Goal: Information Seeking & Learning: Learn about a topic

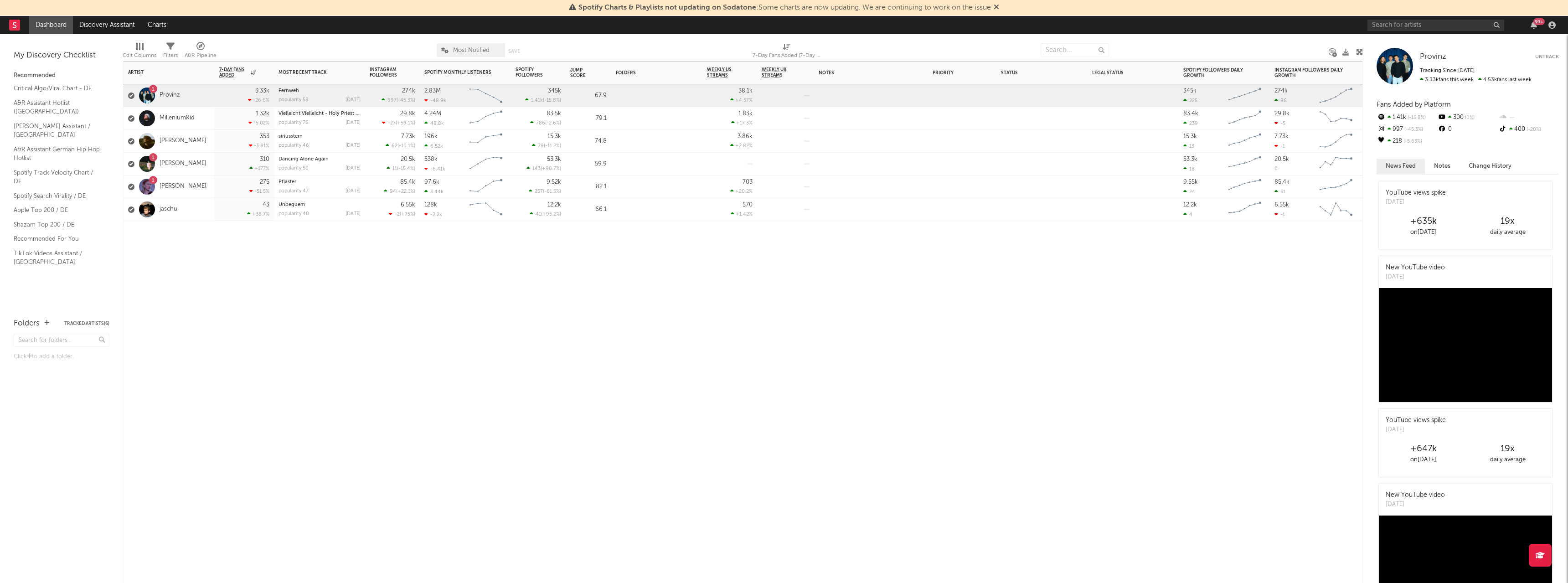
click at [198, 168] on div "1 [PERSON_NAME]" at bounding box center [167, 164] width 79 height 26
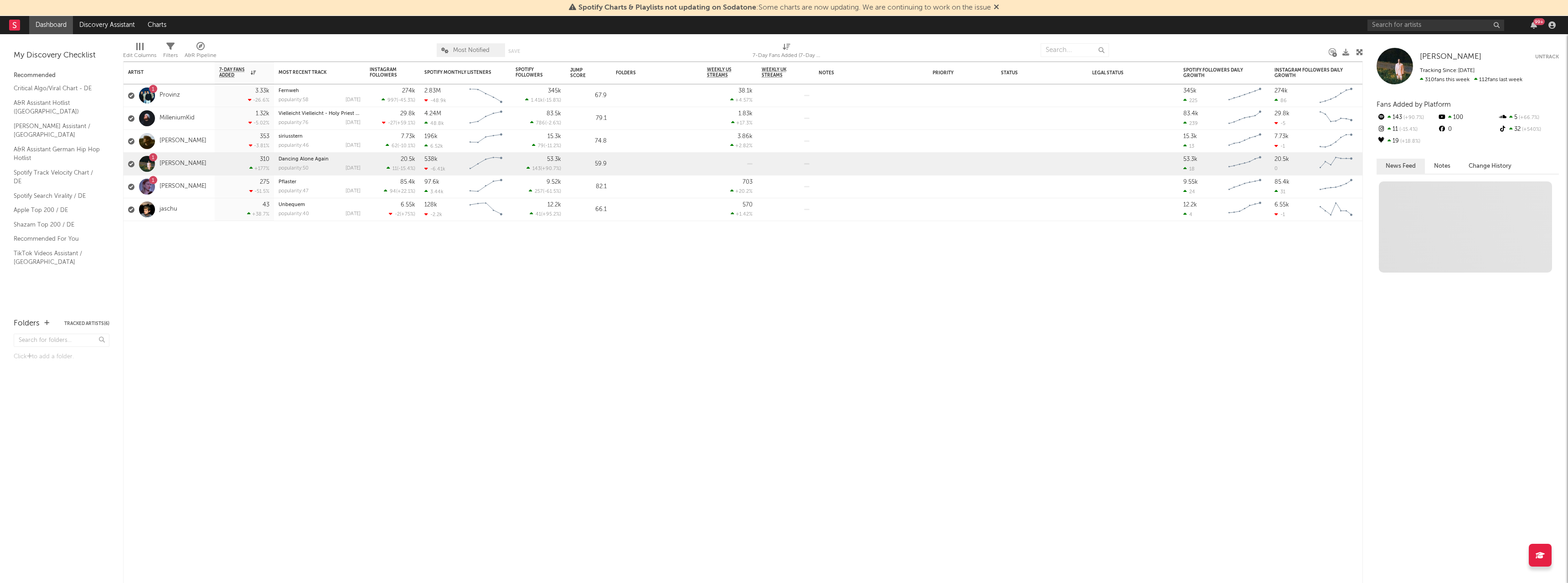
click at [195, 166] on link "[PERSON_NAME]" at bounding box center [183, 164] width 47 height 8
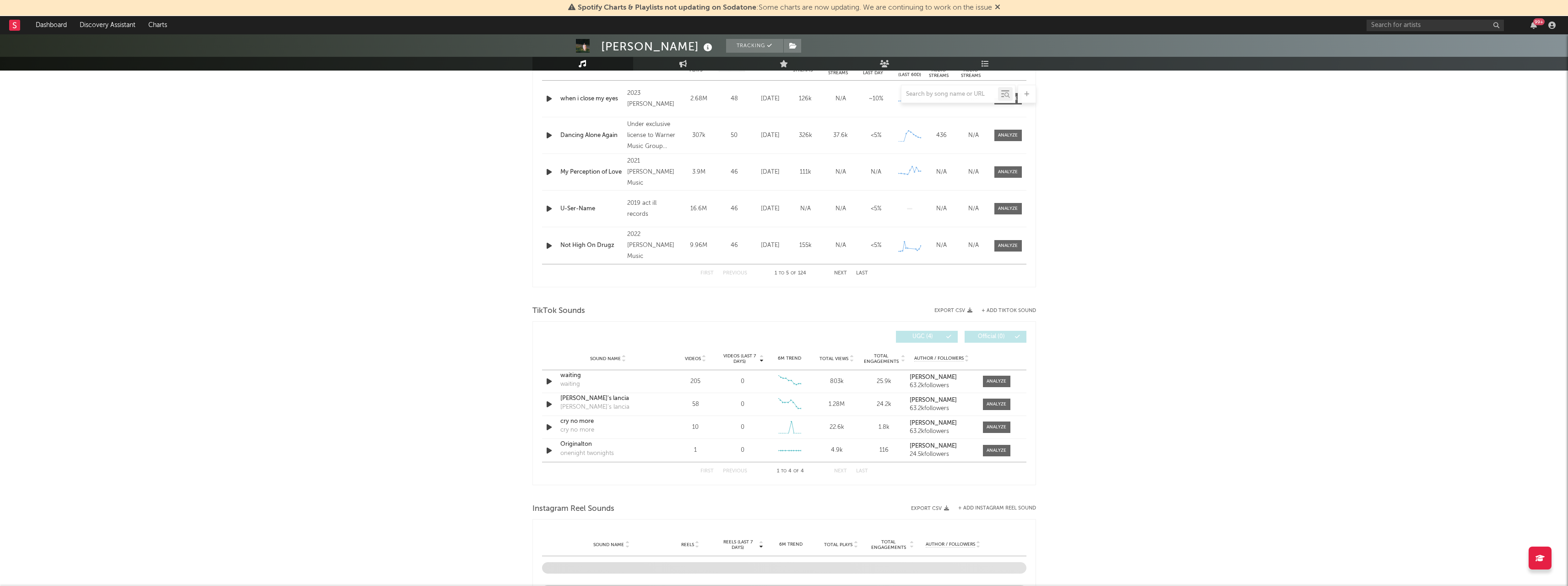
scroll to position [412, 0]
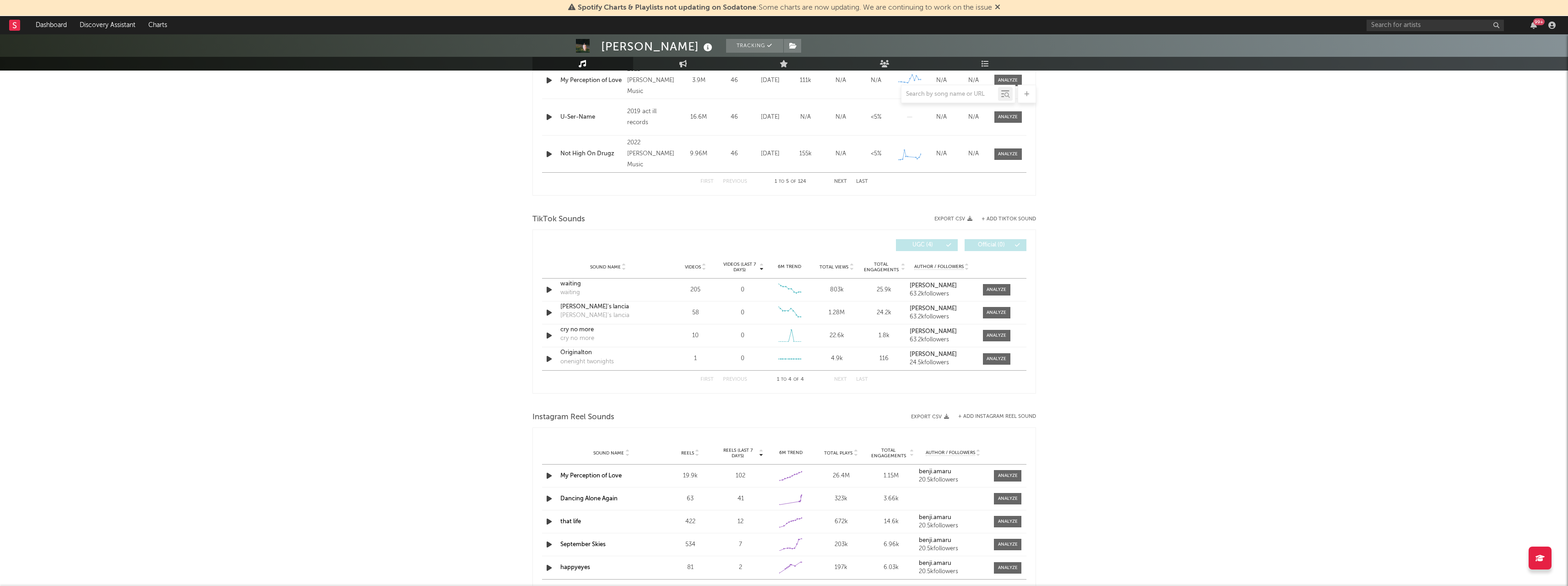
select select "6m"
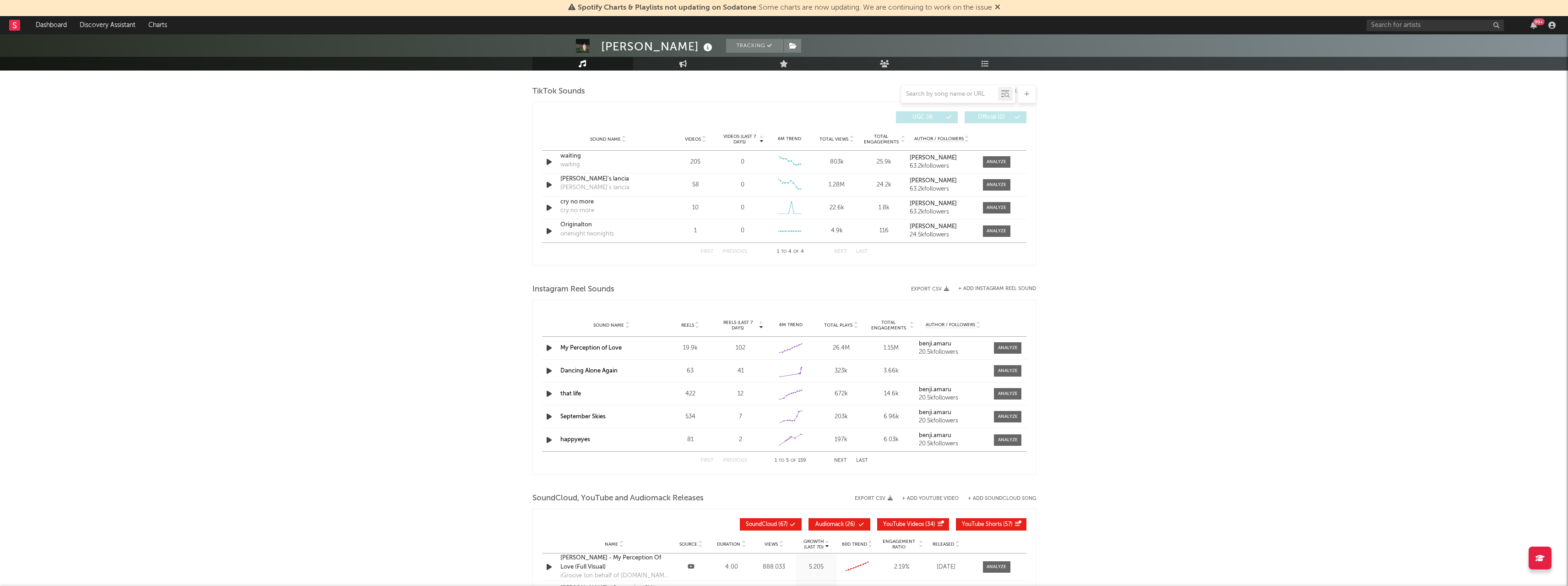
scroll to position [622, 0]
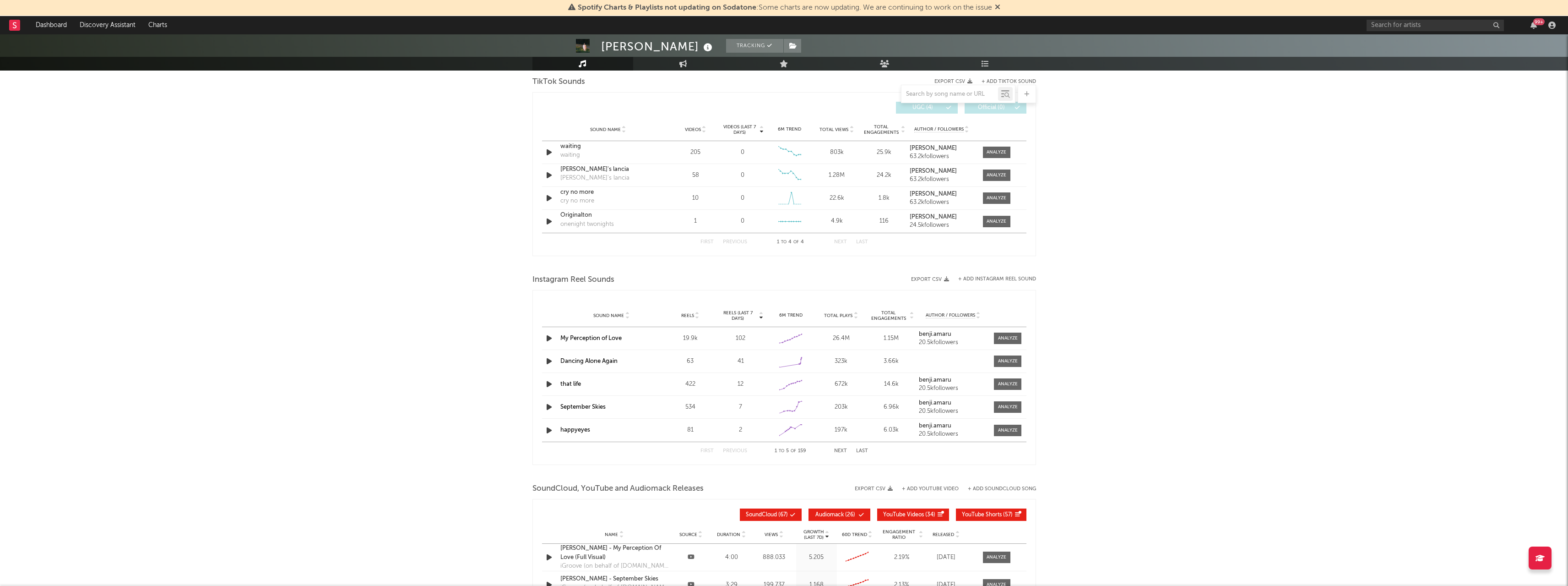
click at [1003, 364] on div at bounding box center [1007, 361] width 20 height 7
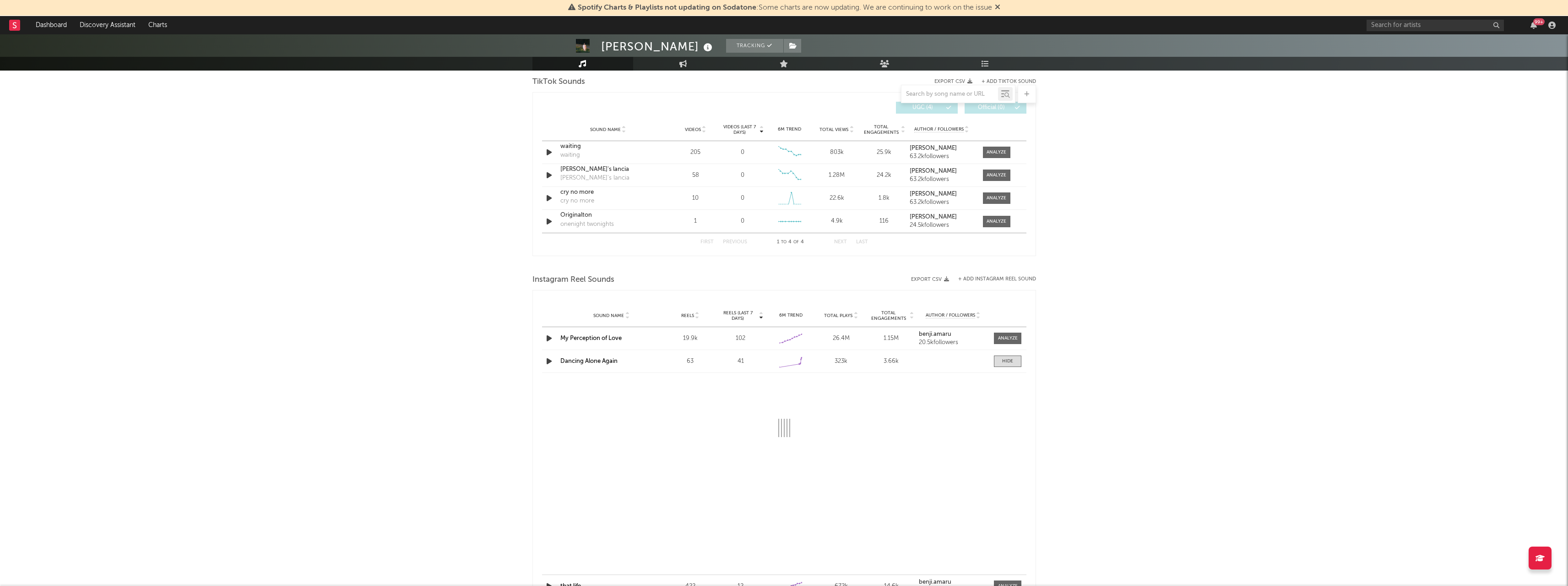
select select "1w"
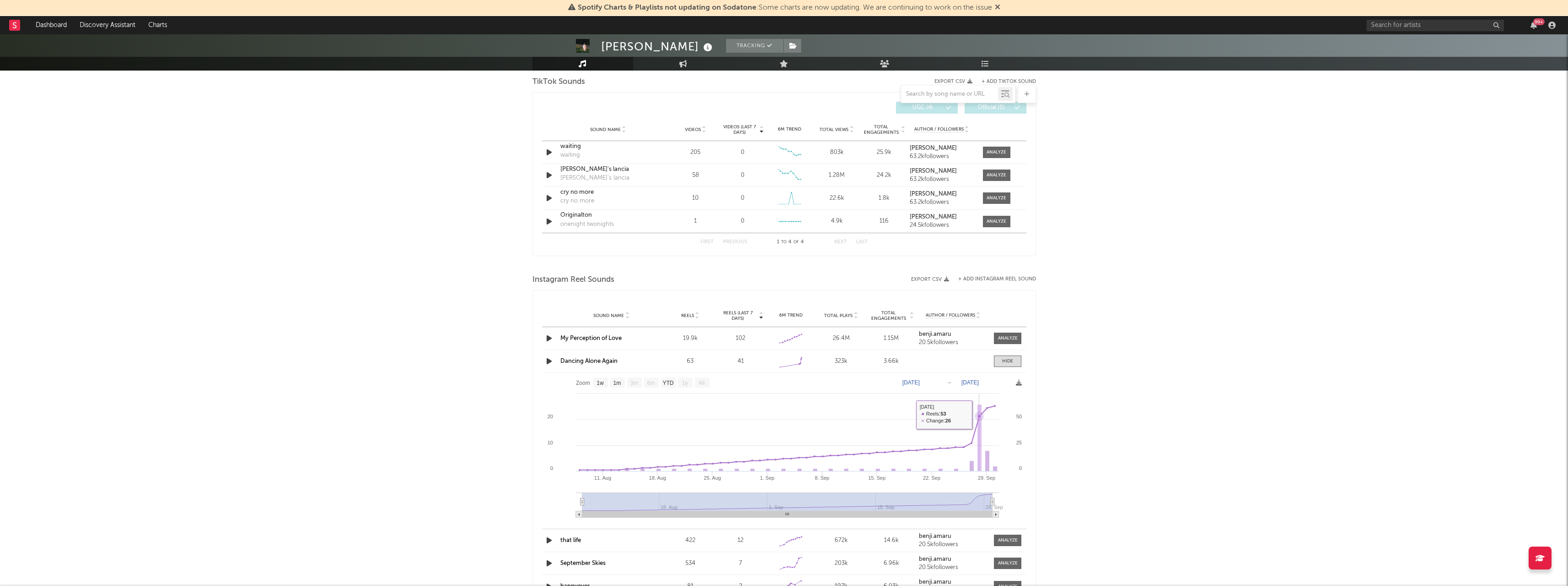
click at [981, 415] on rect at bounding box center [979, 437] width 4 height 67
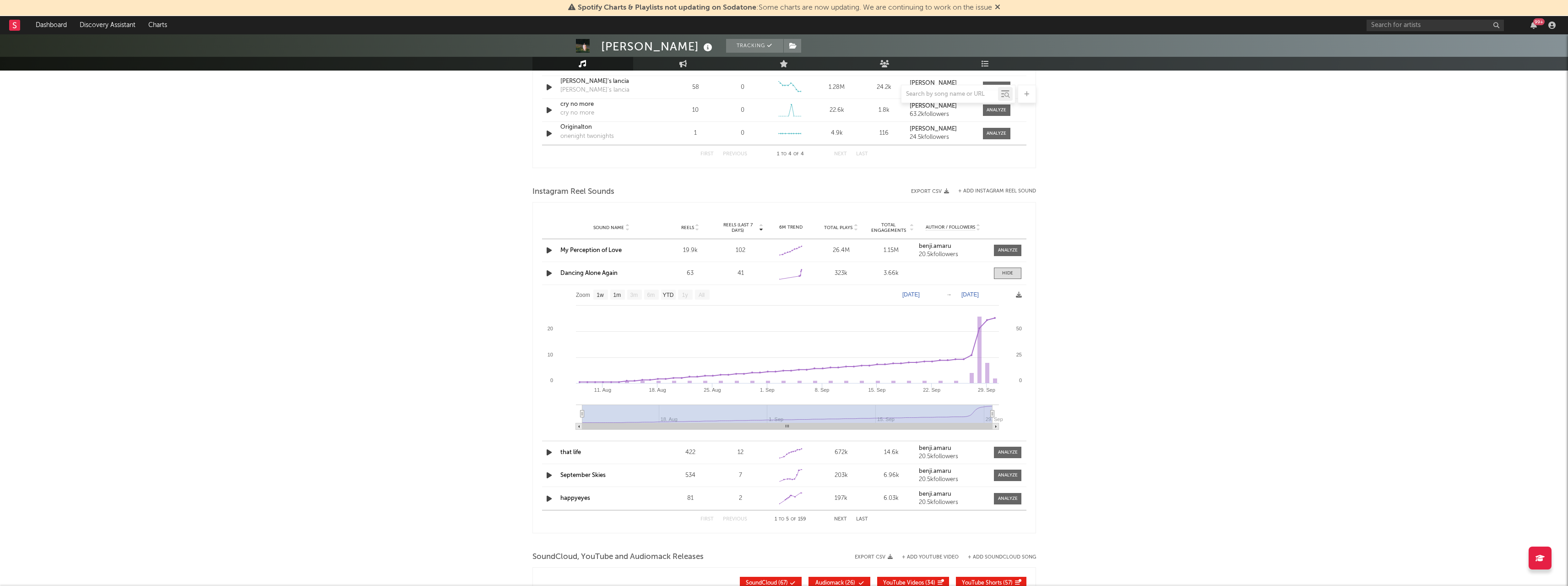
scroll to position [714, 0]
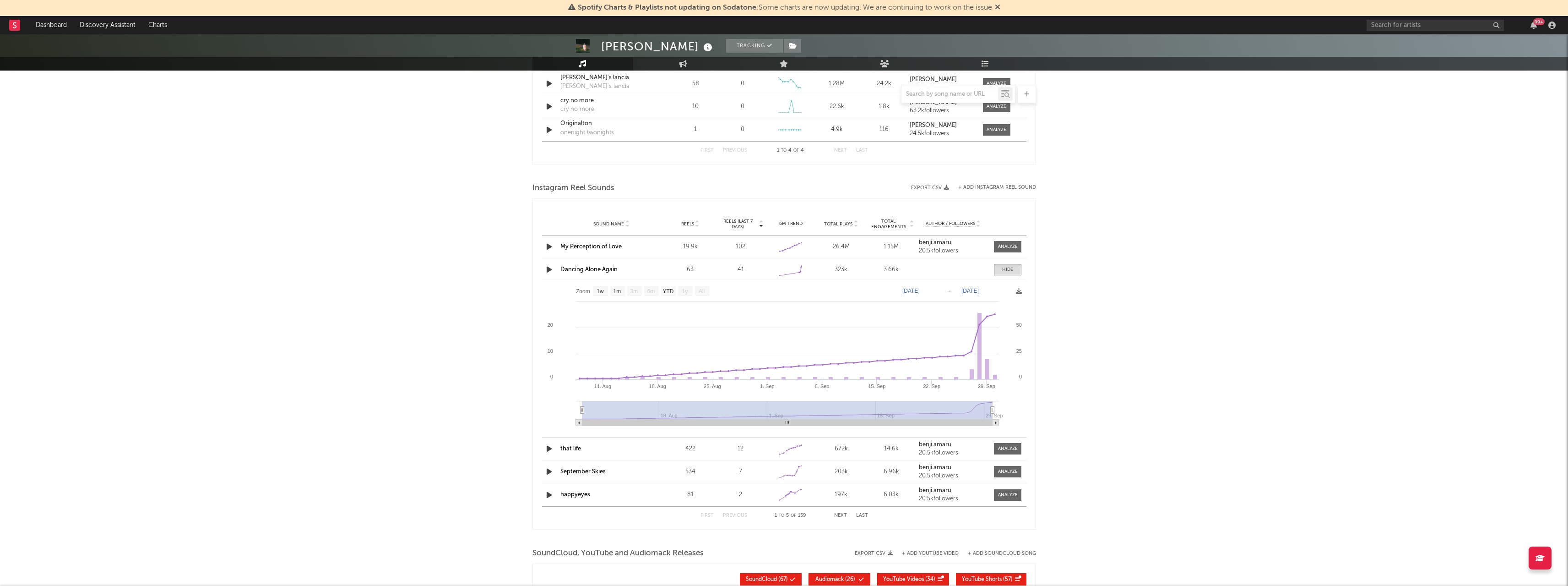
click at [994, 471] on div at bounding box center [1006, 472] width 30 height 12
click at [1013, 472] on div at bounding box center [1007, 471] width 20 height 7
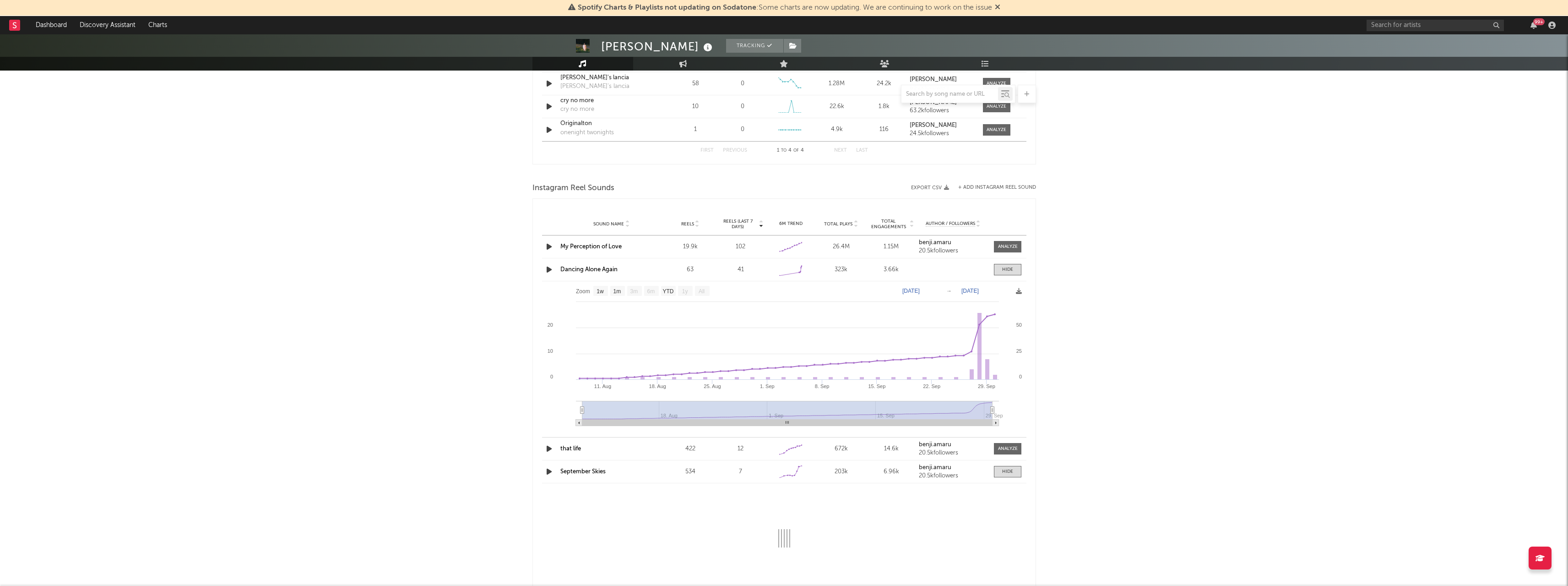
select select "6m"
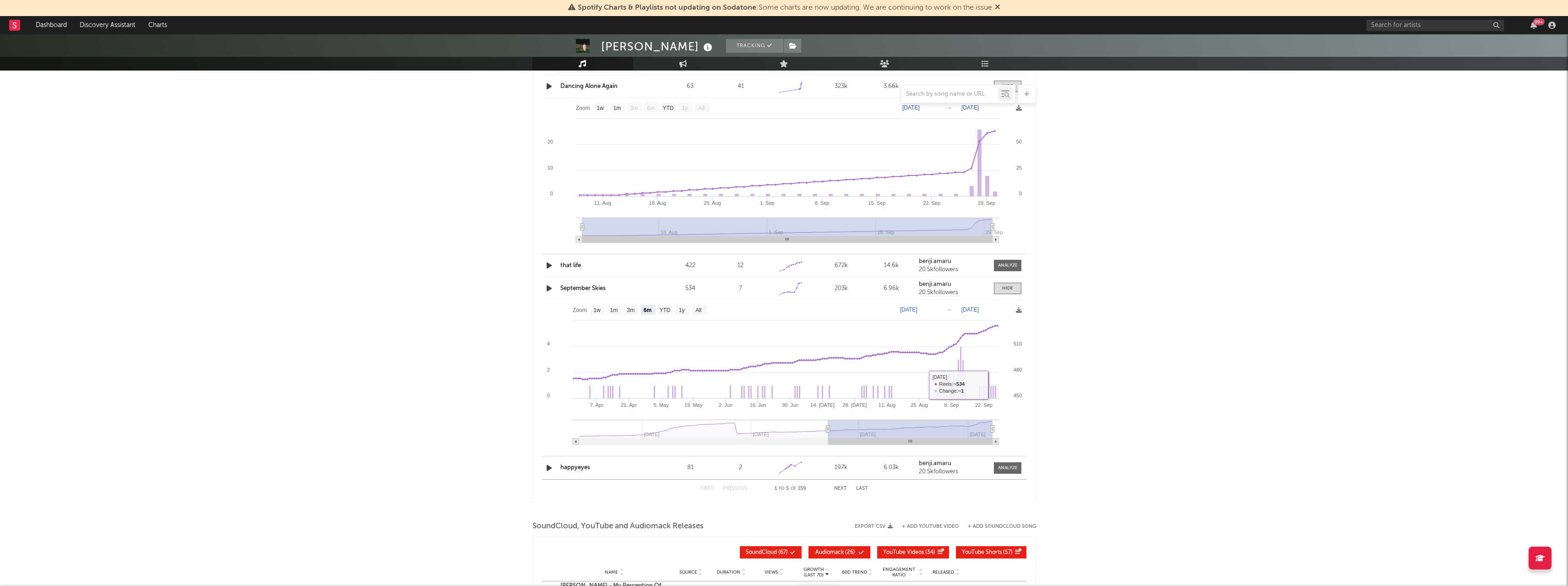
scroll to position [668, 0]
